Goal: Task Accomplishment & Management: Manage account settings

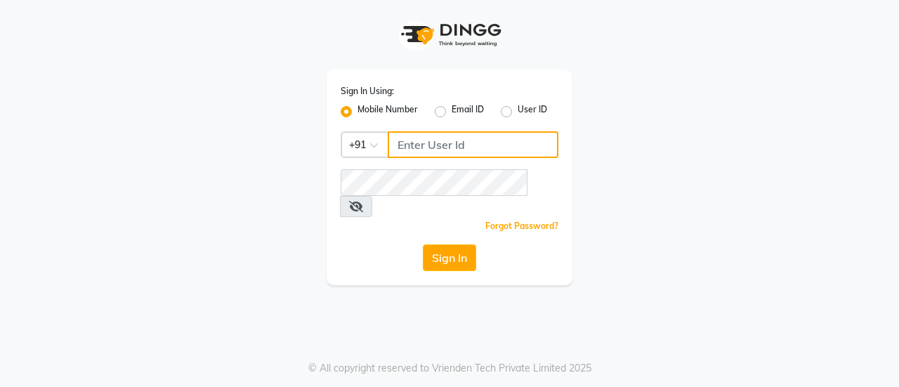
type input "8800015913"
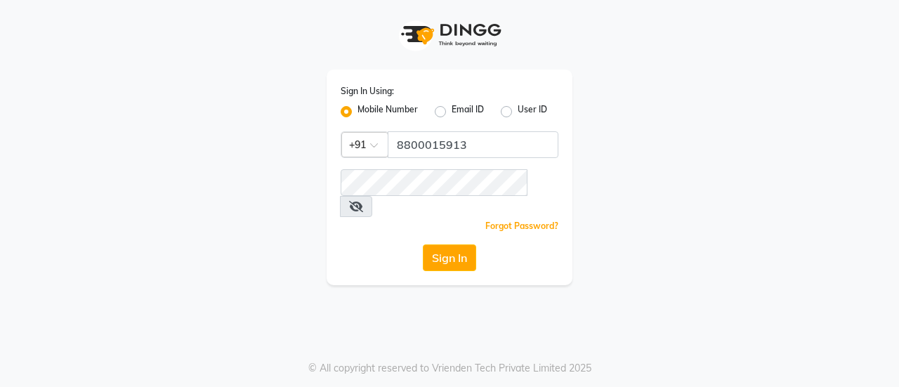
click at [538, 111] on label "User ID" at bounding box center [533, 111] width 30 height 17
click at [527, 111] on input "User ID" at bounding box center [522, 107] width 9 height 9
radio input "true"
radio input "false"
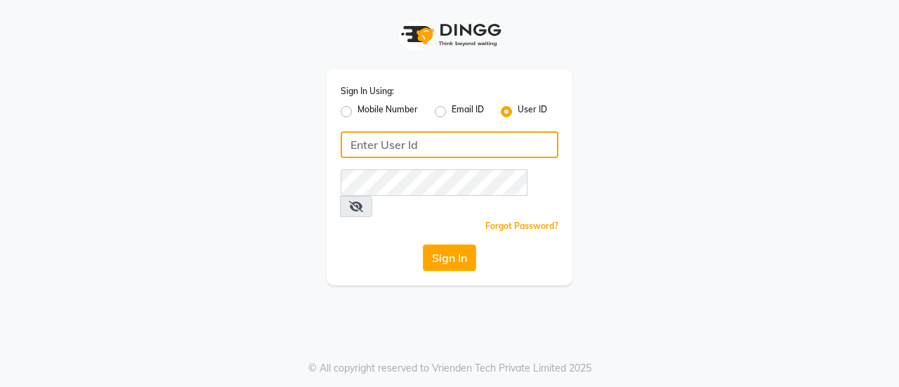
click at [485, 145] on input "Username" at bounding box center [450, 144] width 218 height 27
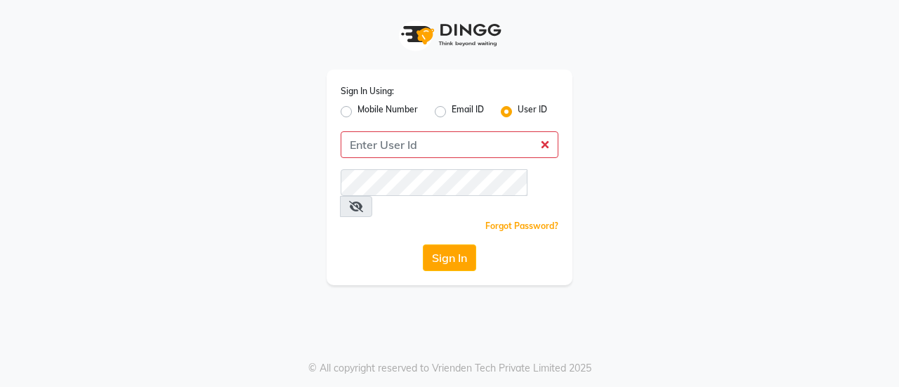
click at [398, 118] on label "Mobile Number" at bounding box center [388, 111] width 60 height 17
click at [367, 112] on input "Mobile Number" at bounding box center [362, 107] width 9 height 9
radio input "true"
radio input "false"
click at [398, 114] on label "Mobile Number" at bounding box center [388, 111] width 60 height 17
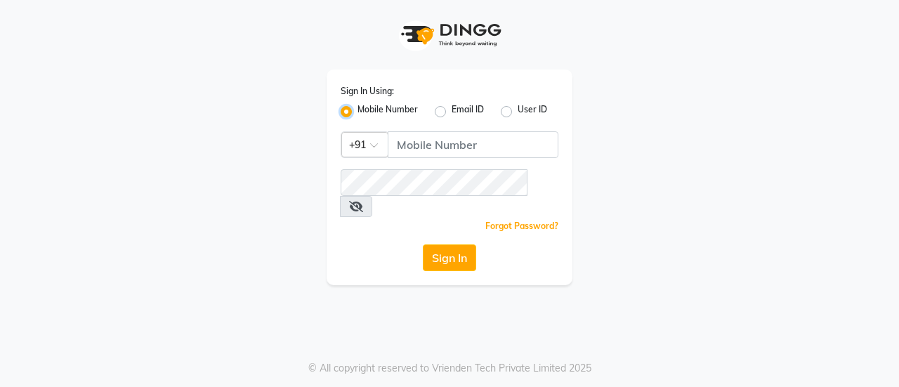
click at [367, 112] on input "Mobile Number" at bounding box center [362, 107] width 9 height 9
